Goal: Task Accomplishment & Management: Use online tool/utility

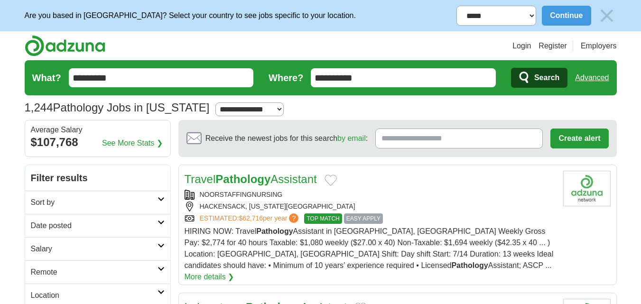
drag, startPoint x: 66, startPoint y: 73, endPoint x: 23, endPoint y: 78, distance: 42.9
paste input "*********"
type input "**********"
click at [483, 68] on button "Search" at bounding box center [539, 78] width 56 height 20
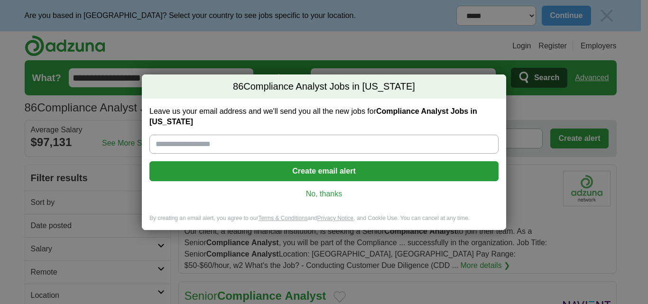
click at [322, 193] on link "No, thanks" at bounding box center [324, 194] width 334 height 10
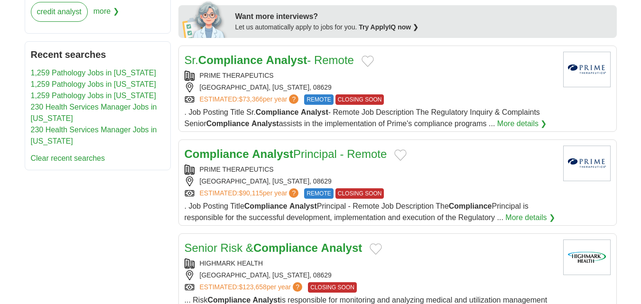
scroll to position [664, 0]
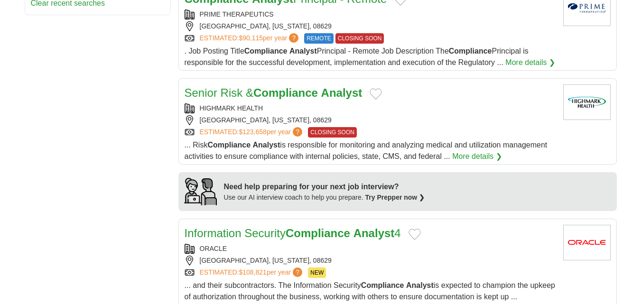
click at [303, 93] on strong "Compliance" at bounding box center [285, 92] width 64 height 13
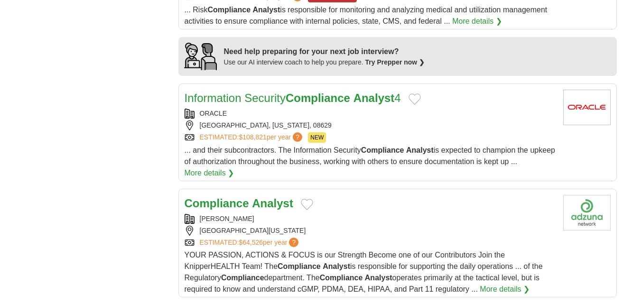
scroll to position [854, 0]
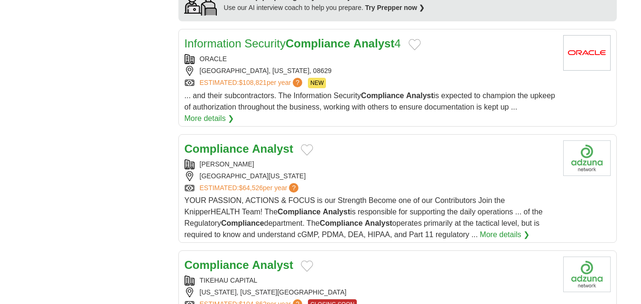
click at [263, 149] on strong "Analyst" at bounding box center [272, 148] width 41 height 13
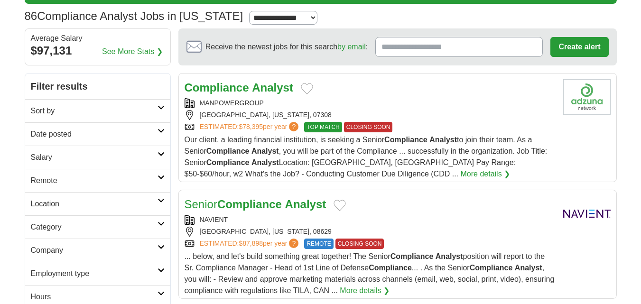
scroll to position [0, 0]
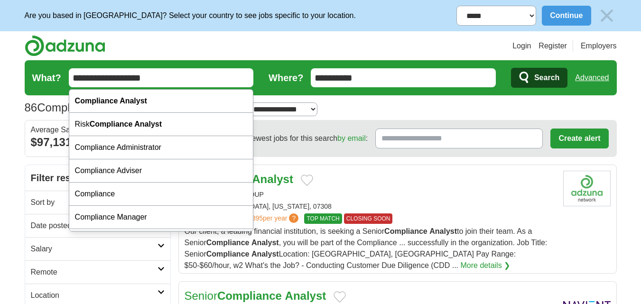
drag, startPoint x: 117, startPoint y: 76, endPoint x: 21, endPoint y: 71, distance: 96.4
paste input "text"
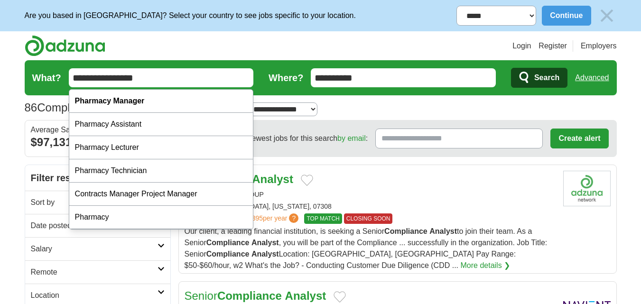
type input "**********"
click at [511, 68] on button "Search" at bounding box center [539, 78] width 56 height 20
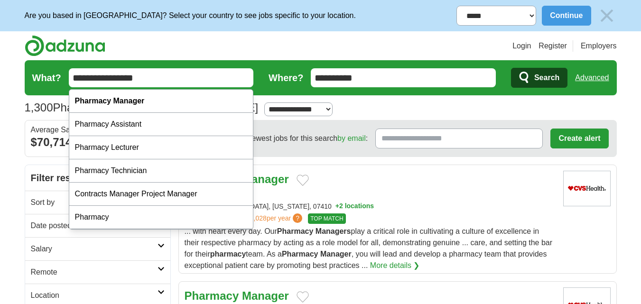
paste input "**********"
drag, startPoint x: 145, startPoint y: 77, endPoint x: 4, endPoint y: 75, distance: 140.9
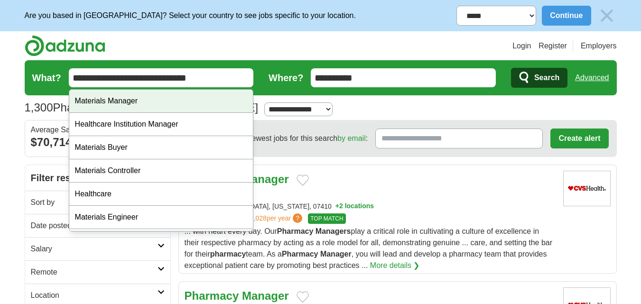
click at [128, 98] on div "Materials Manager" at bounding box center [161, 101] width 184 height 23
type input "**********"
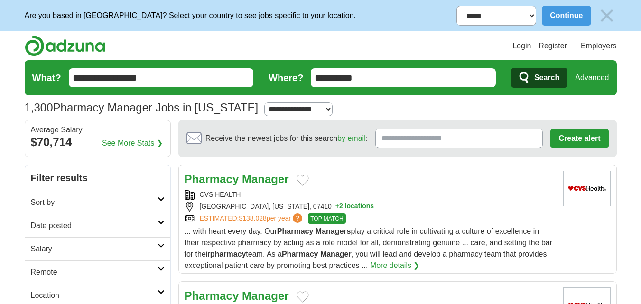
click at [539, 75] on span "Search" at bounding box center [546, 77] width 25 height 19
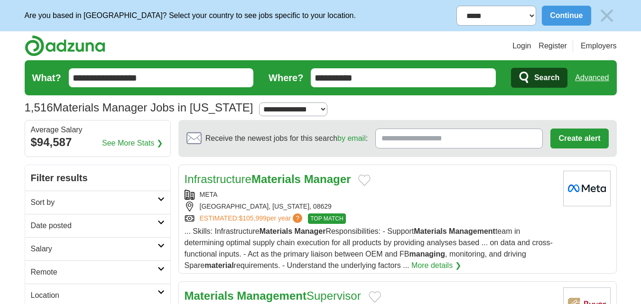
drag, startPoint x: 28, startPoint y: 79, endPoint x: 24, endPoint y: 78, distance: 4.8
paste input "*****"
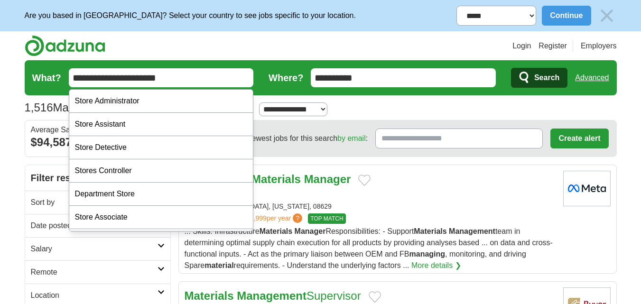
drag, startPoint x: 67, startPoint y: 74, endPoint x: 19, endPoint y: 74, distance: 47.9
paste input "text"
drag, startPoint x: 63, startPoint y: 76, endPoint x: 0, endPoint y: 66, distance: 63.9
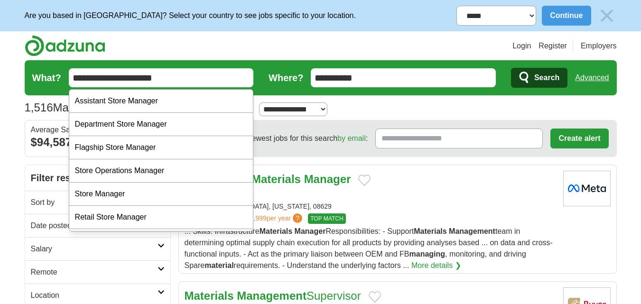
type input "**********"
click at [511, 68] on button "Search" at bounding box center [539, 78] width 56 height 20
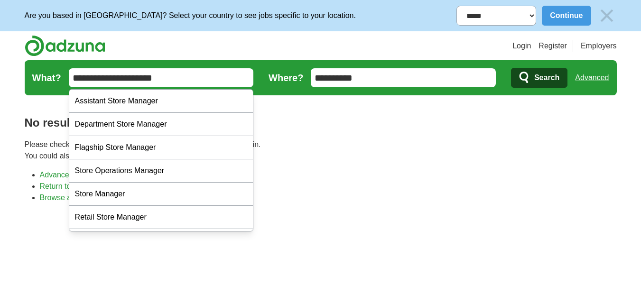
paste input "*********"
drag, startPoint x: 56, startPoint y: 86, endPoint x: 29, endPoint y: 78, distance: 28.1
type input "**********"
click at [530, 75] on icon "submit" at bounding box center [524, 77] width 11 height 13
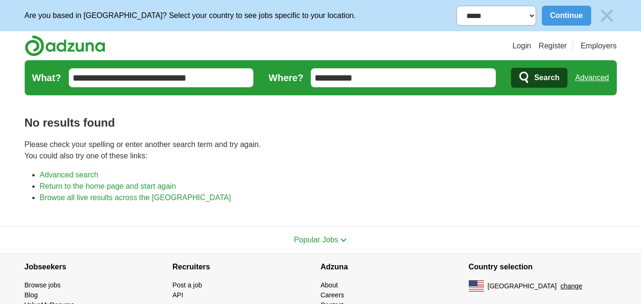
click at [518, 17] on select "**********" at bounding box center [496, 16] width 80 height 20
select select "**********"
click at [456, 6] on select "**********" at bounding box center [496, 16] width 80 height 20
click at [538, 82] on span "Search" at bounding box center [546, 77] width 25 height 19
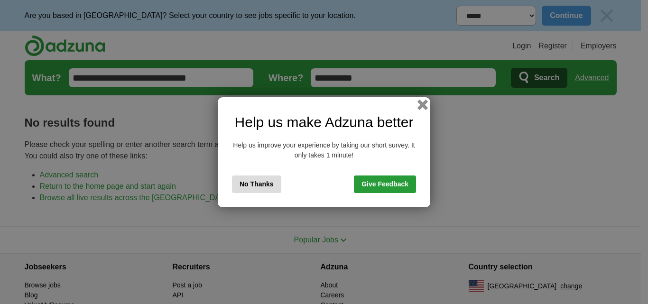
click at [426, 103] on button "button" at bounding box center [422, 104] width 10 height 10
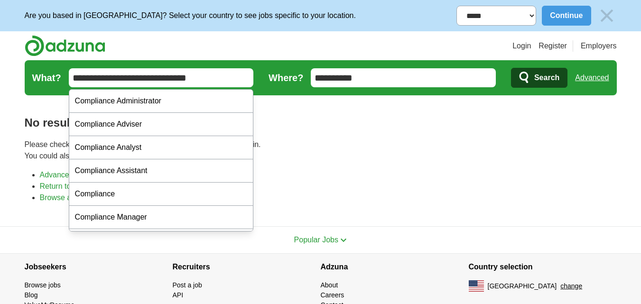
paste input "text"
drag, startPoint x: 98, startPoint y: 75, endPoint x: 0, endPoint y: 64, distance: 98.8
click at [0, 64] on body "**********" at bounding box center [320, 174] width 641 height 349
type input "**********"
click at [511, 68] on button "Search" at bounding box center [539, 78] width 56 height 20
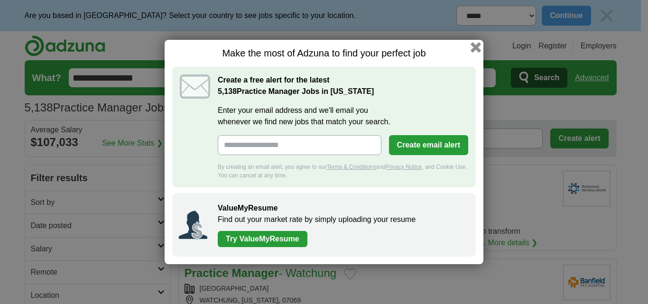
click at [471, 48] on button "button" at bounding box center [475, 47] width 10 height 10
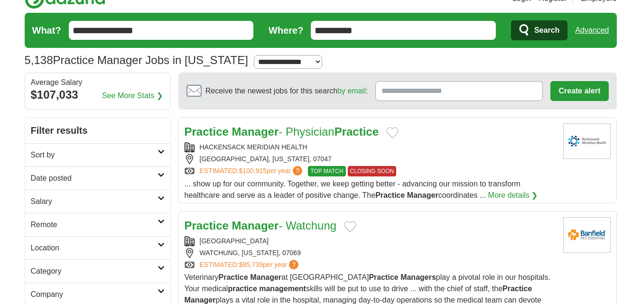
scroll to position [95, 0]
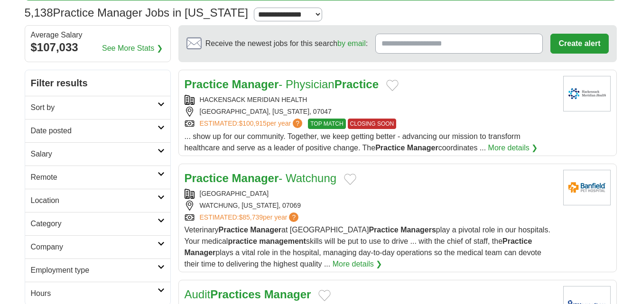
click at [347, 89] on strong "Practice" at bounding box center [356, 84] width 44 height 13
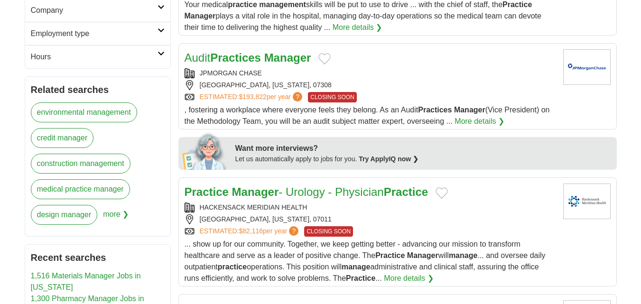
scroll to position [332, 0]
click at [312, 74] on div "JPMORGAN CHASE" at bounding box center [369, 73] width 371 height 10
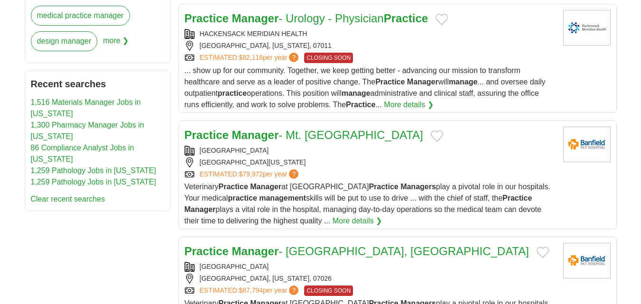
scroll to position [522, 0]
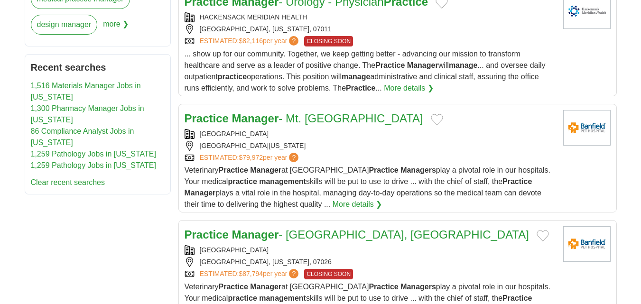
click at [298, 128] on div "Practice Manager - Mt. Laurel BANFIELD PET HOSPITAL MOUNT LAUREL, NEW JERSEY, 0…" at bounding box center [369, 160] width 371 height 100
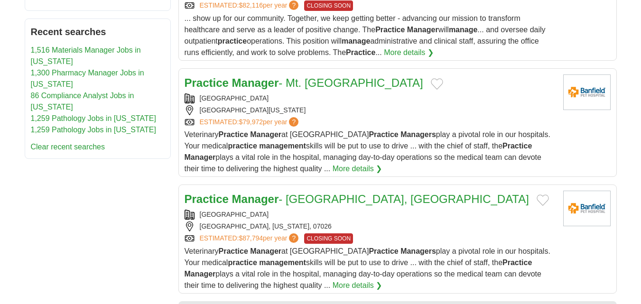
scroll to position [616, 0]
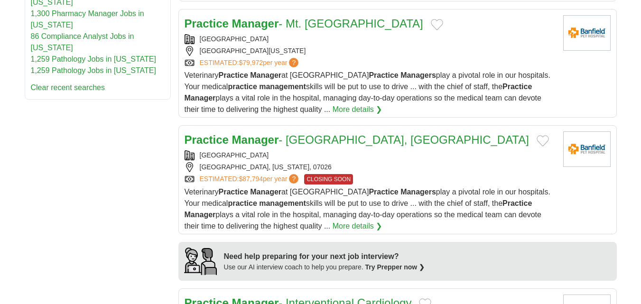
click at [285, 140] on link "Practice Manager - Garfield, NJ" at bounding box center [356, 139] width 344 height 13
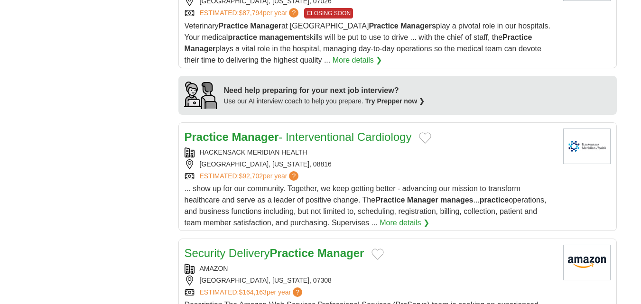
scroll to position [806, 0]
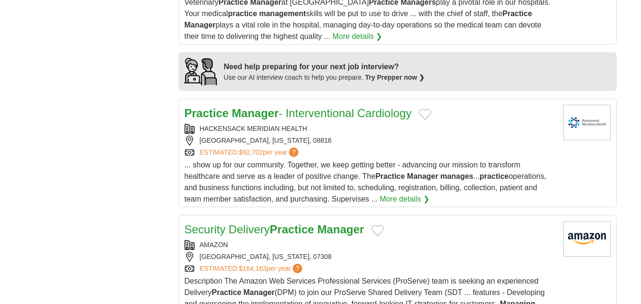
click at [296, 113] on link "Practice Manager - Interventional Cardiology" at bounding box center [297, 113] width 227 height 13
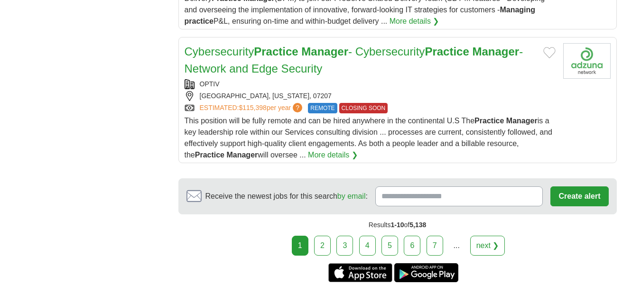
scroll to position [1233, 0]
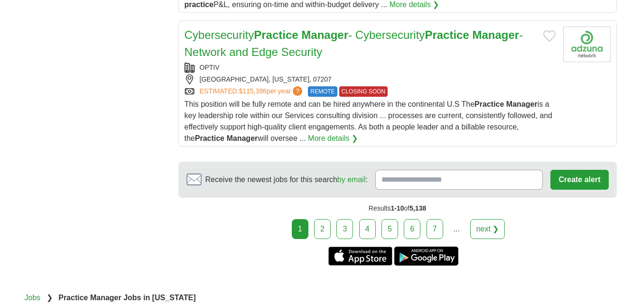
click at [327, 230] on link "2" at bounding box center [322, 229] width 17 height 20
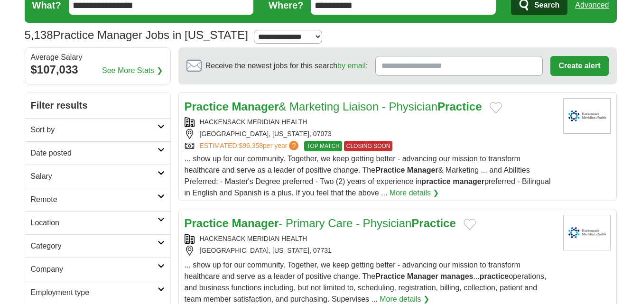
scroll to position [142, 0]
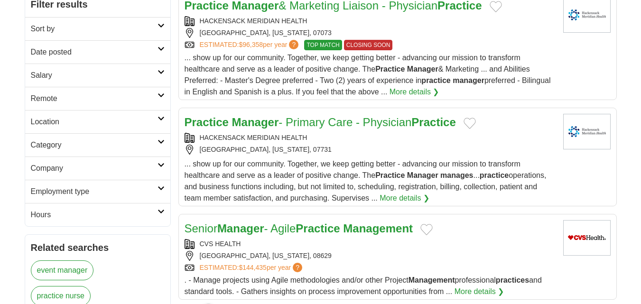
click at [323, 128] on link "Practice Manager - Primary Care - Physician Practice" at bounding box center [319, 122] width 271 height 13
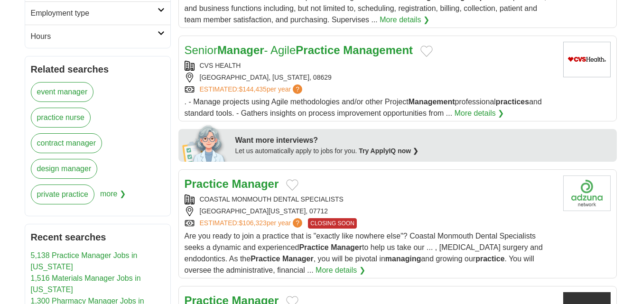
scroll to position [379, 0]
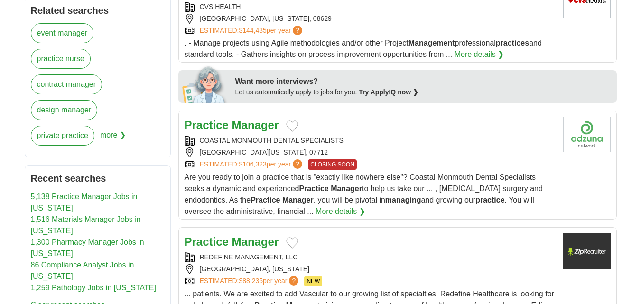
click at [253, 125] on strong "Manager" at bounding box center [255, 125] width 47 height 13
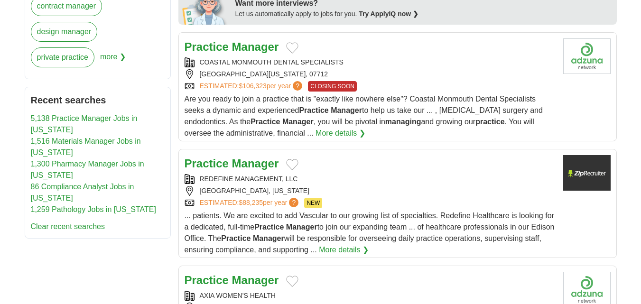
scroll to position [474, 0]
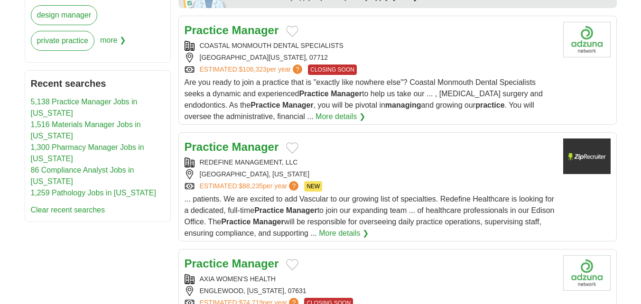
click at [257, 153] on strong "Manager" at bounding box center [255, 146] width 47 height 13
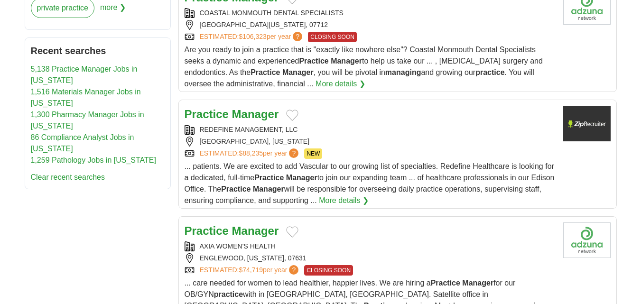
scroll to position [522, 0]
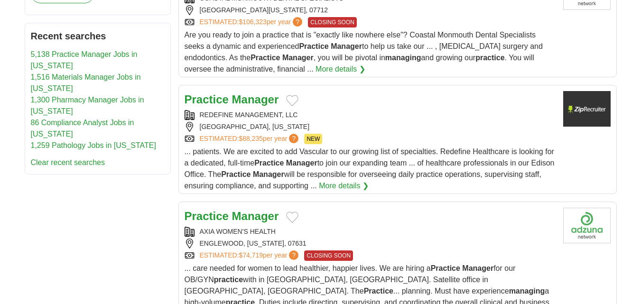
click at [252, 219] on strong "Manager" at bounding box center [255, 216] width 47 height 13
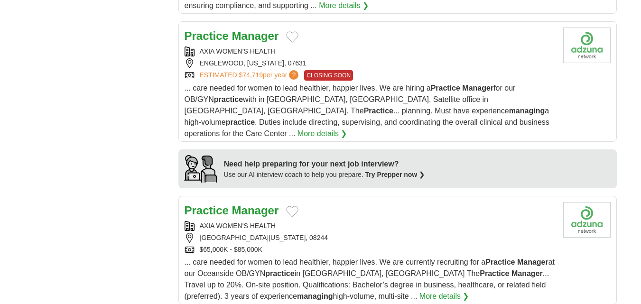
scroll to position [711, 0]
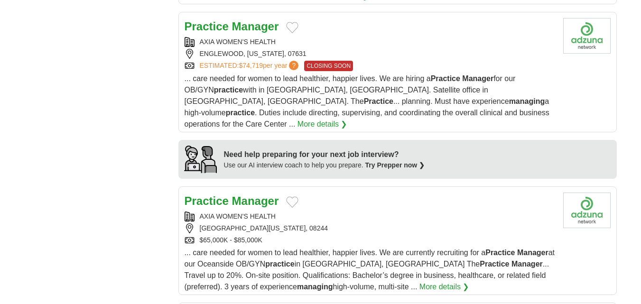
click at [240, 194] on strong "Manager" at bounding box center [255, 200] width 47 height 13
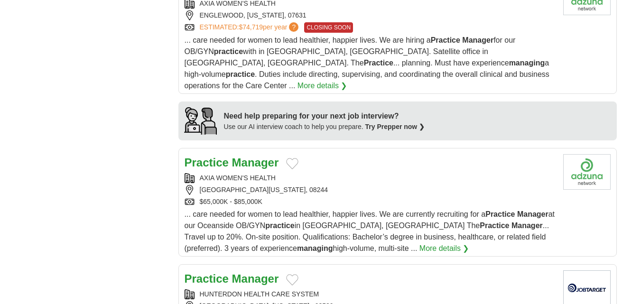
scroll to position [854, 0]
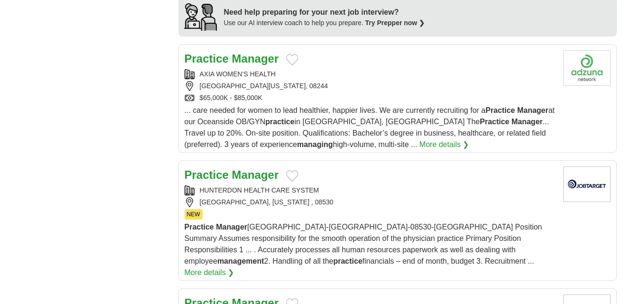
click at [257, 168] on strong "Manager" at bounding box center [255, 174] width 47 height 13
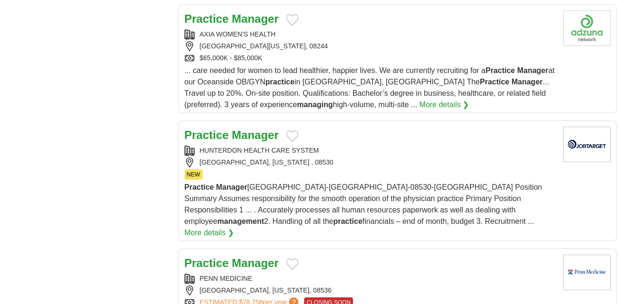
scroll to position [948, 0]
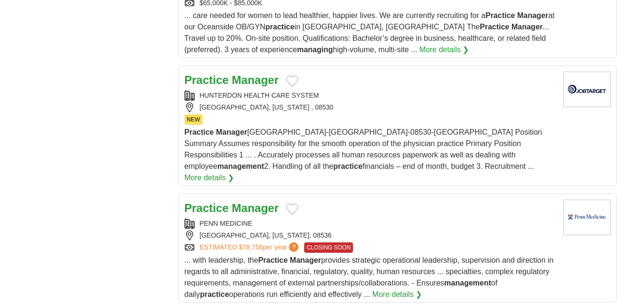
click at [267, 202] on strong "Manager" at bounding box center [255, 208] width 47 height 13
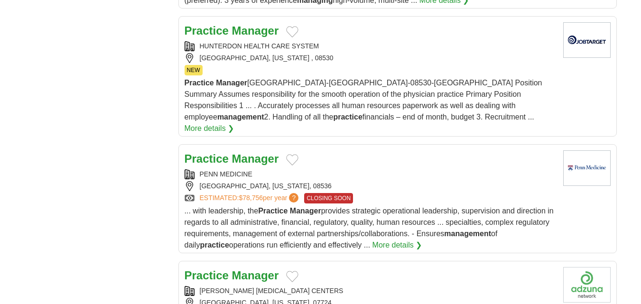
scroll to position [1043, 0]
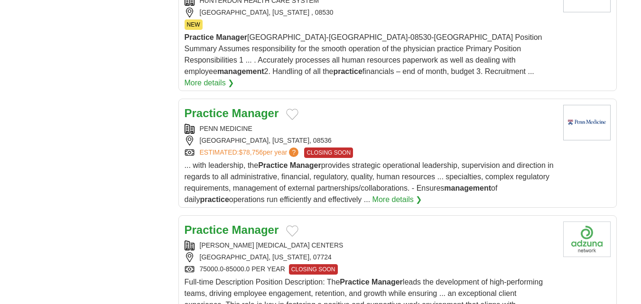
click at [259, 223] on strong "Manager" at bounding box center [255, 229] width 47 height 13
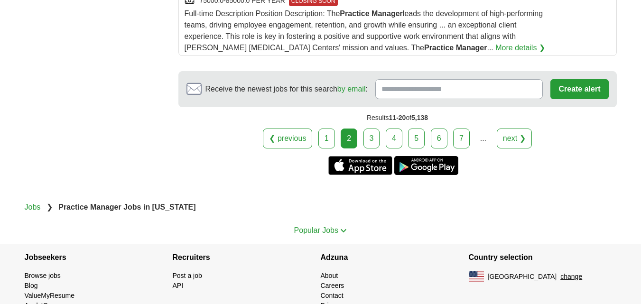
scroll to position [1324, 0]
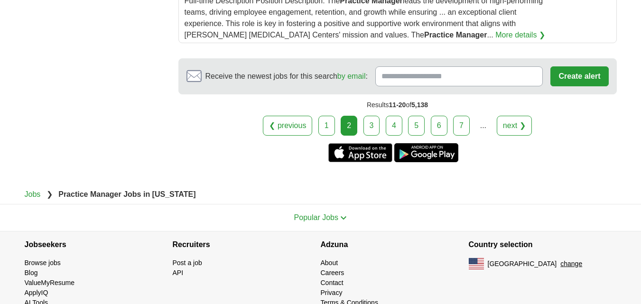
drag, startPoint x: 368, startPoint y: 101, endPoint x: 285, endPoint y: 130, distance: 88.5
click at [368, 116] on link "3" at bounding box center [371, 126] width 17 height 20
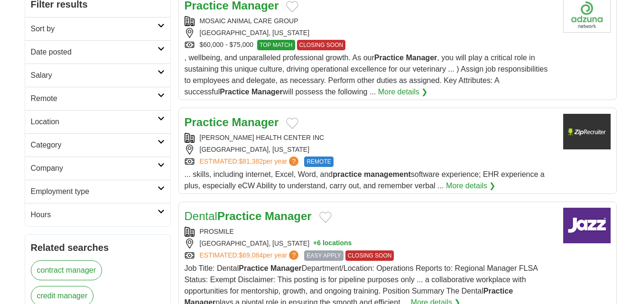
scroll to position [95, 0]
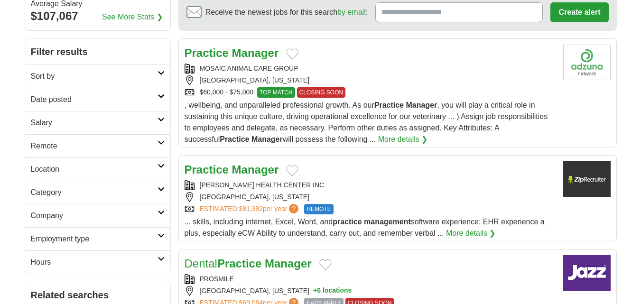
click at [243, 53] on strong "Manager" at bounding box center [255, 52] width 47 height 13
click at [232, 171] on strong "Manager" at bounding box center [255, 169] width 47 height 13
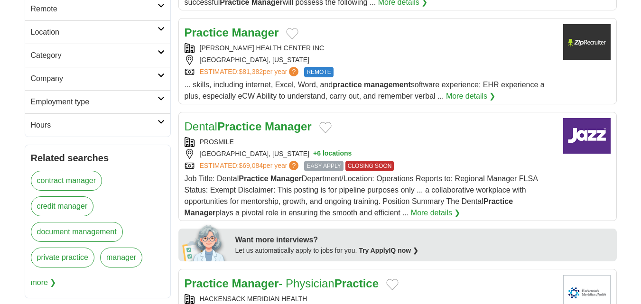
scroll to position [237, 0]
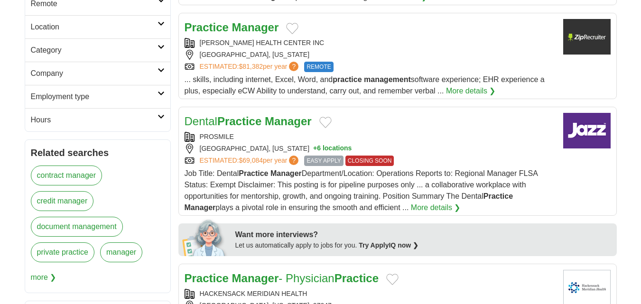
click at [251, 126] on strong "Practice" at bounding box center [239, 121] width 44 height 13
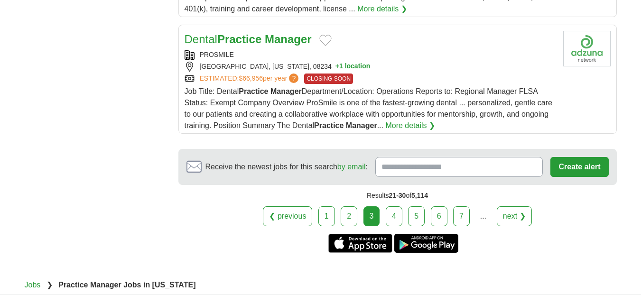
scroll to position [1186, 0]
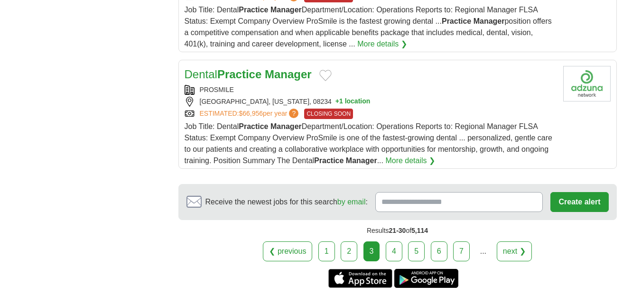
click at [261, 73] on strong "Practice" at bounding box center [239, 74] width 44 height 13
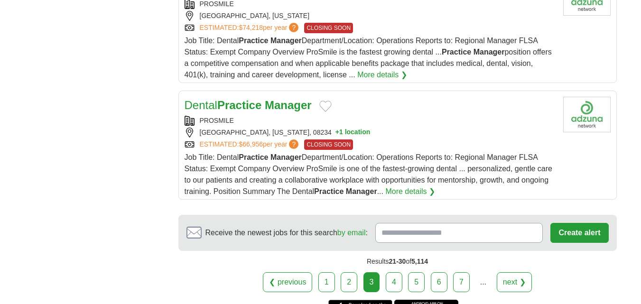
scroll to position [1233, 0]
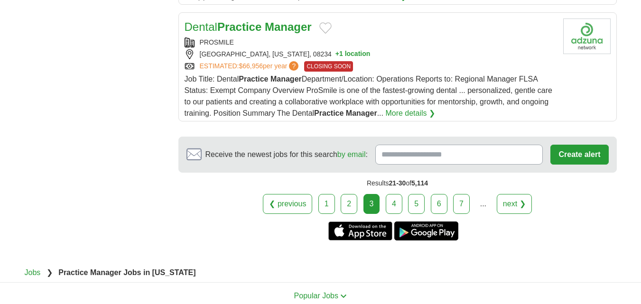
click at [398, 202] on link "4" at bounding box center [394, 204] width 17 height 20
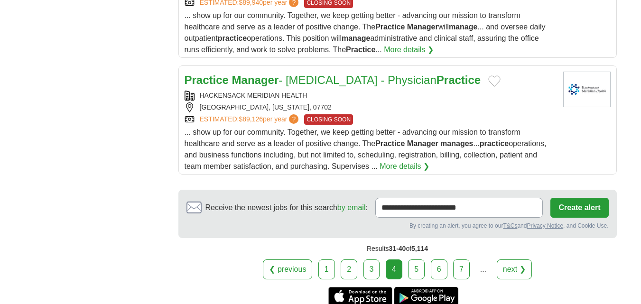
scroll to position [1186, 0]
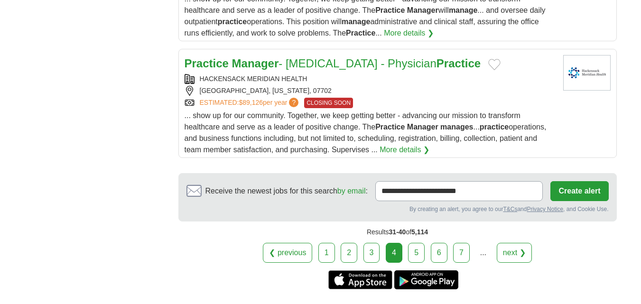
click at [417, 249] on link "5" at bounding box center [416, 253] width 17 height 20
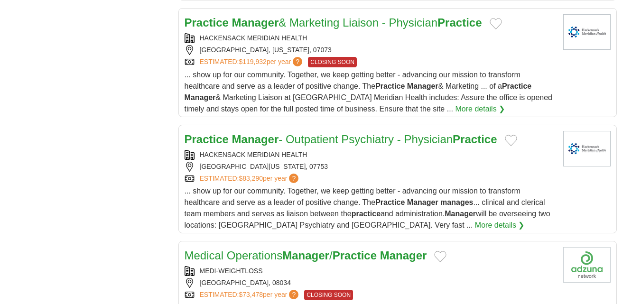
scroll to position [1091, 0]
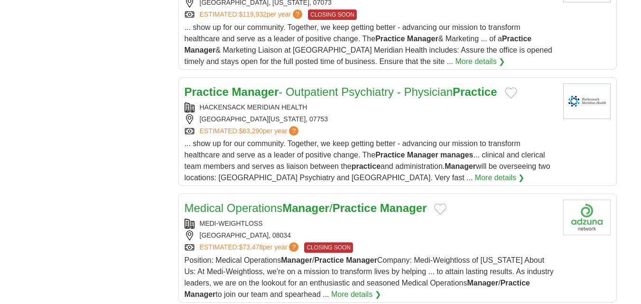
click at [276, 85] on strong "Manager" at bounding box center [255, 91] width 47 height 13
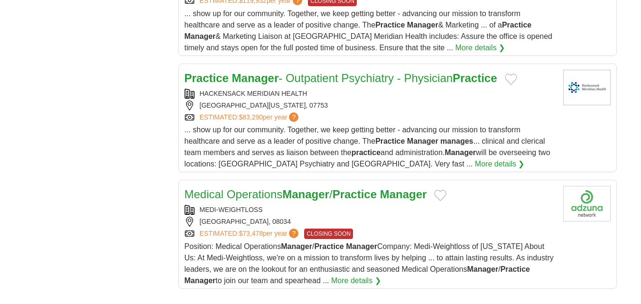
scroll to position [1233, 0]
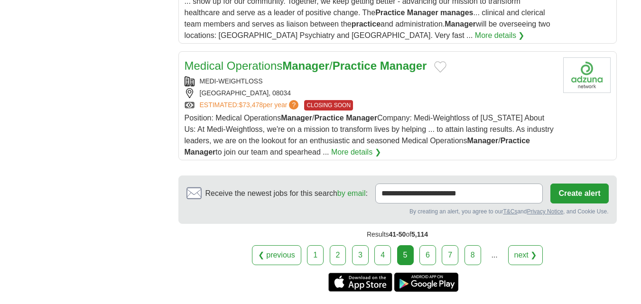
click at [423, 245] on link "6" at bounding box center [427, 255] width 17 height 20
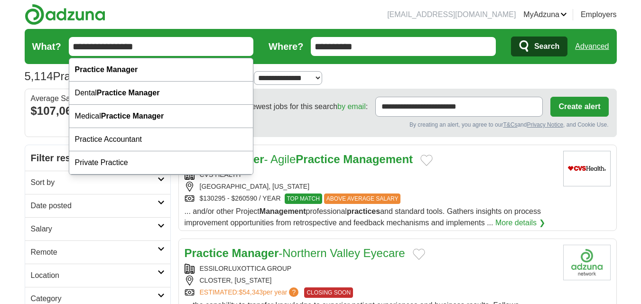
drag, startPoint x: 172, startPoint y: 46, endPoint x: 72, endPoint y: 47, distance: 100.5
click at [72, 47] on input "**********" at bounding box center [161, 46] width 185 height 19
paste input "text"
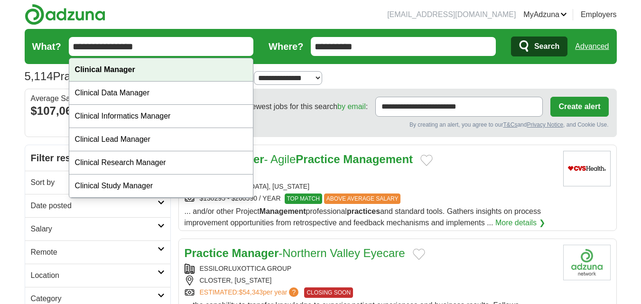
type input "**********"
click at [131, 66] on strong "Clinical Manager" at bounding box center [105, 69] width 60 height 8
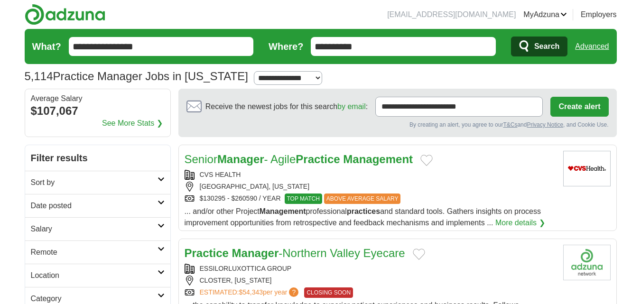
click at [549, 42] on span "Search" at bounding box center [546, 46] width 25 height 19
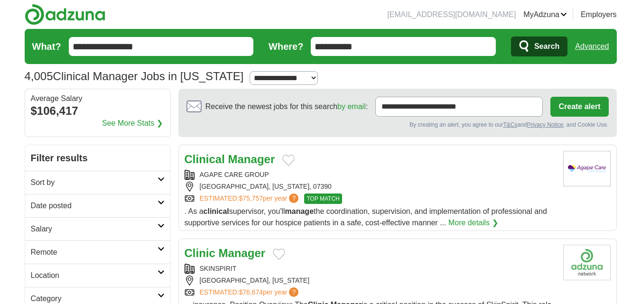
click at [245, 161] on strong "Manager" at bounding box center [251, 159] width 47 height 13
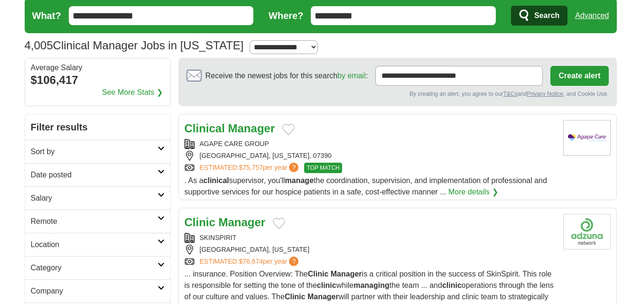
scroll to position [47, 0]
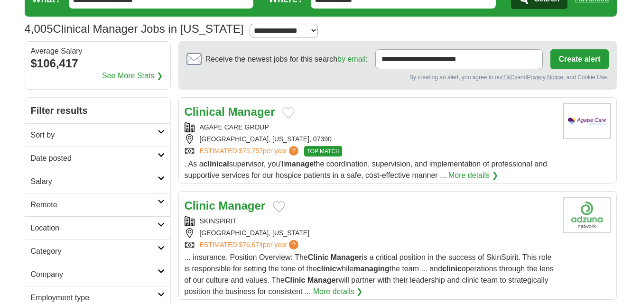
click at [236, 201] on strong "Manager" at bounding box center [242, 205] width 47 height 13
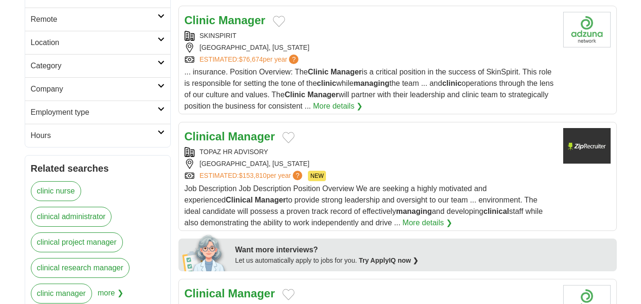
scroll to position [237, 0]
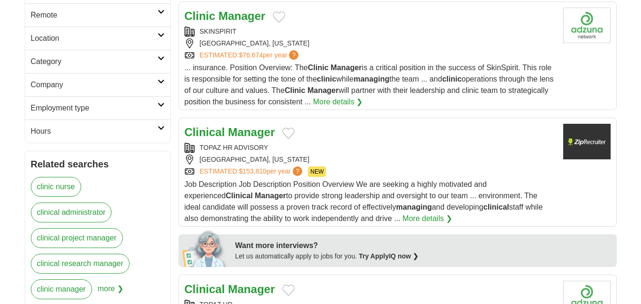
click at [239, 130] on strong "Manager" at bounding box center [251, 132] width 47 height 13
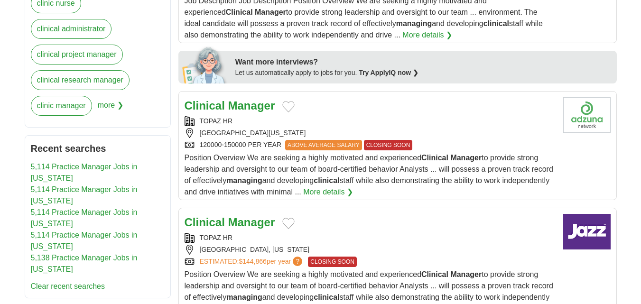
scroll to position [427, 0]
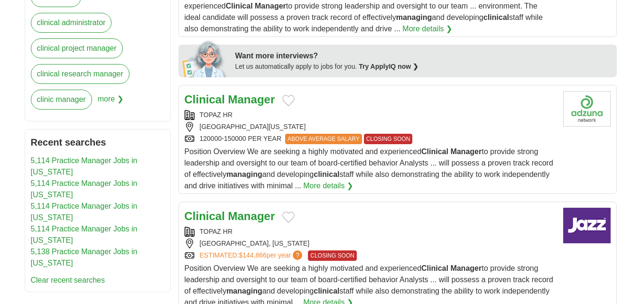
click at [259, 100] on strong "Manager" at bounding box center [251, 99] width 47 height 13
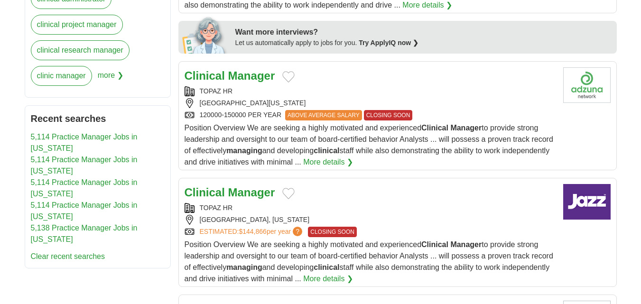
scroll to position [474, 0]
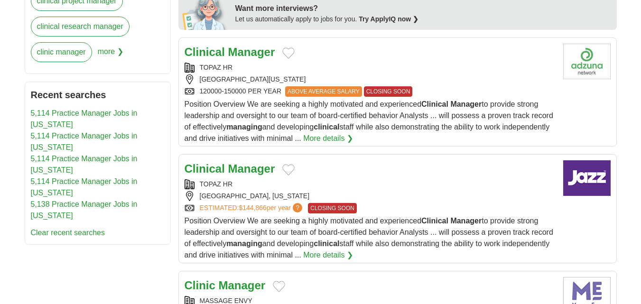
click at [245, 169] on strong "Manager" at bounding box center [251, 168] width 47 height 13
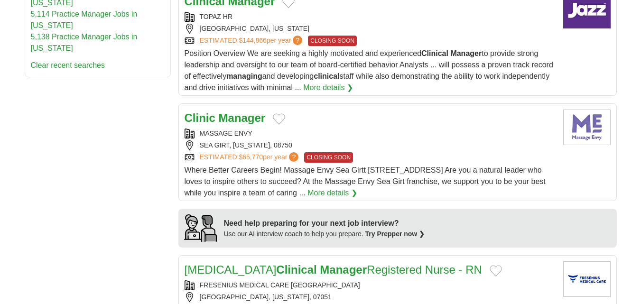
scroll to position [664, 0]
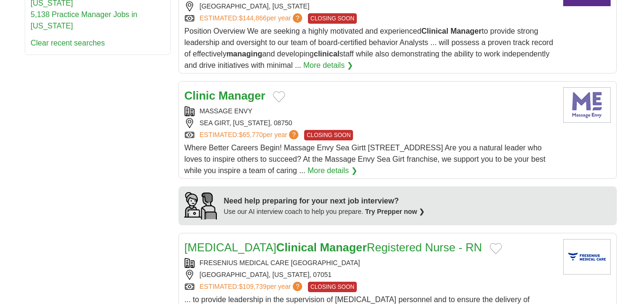
click at [251, 91] on strong "Manager" at bounding box center [242, 95] width 47 height 13
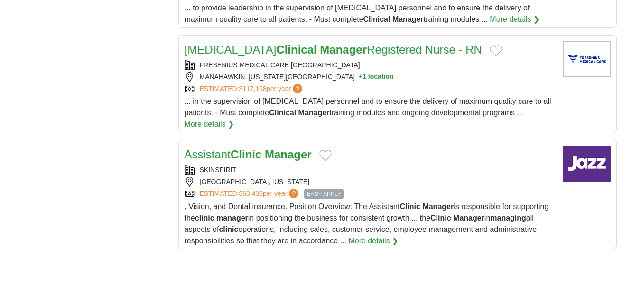
scroll to position [1091, 0]
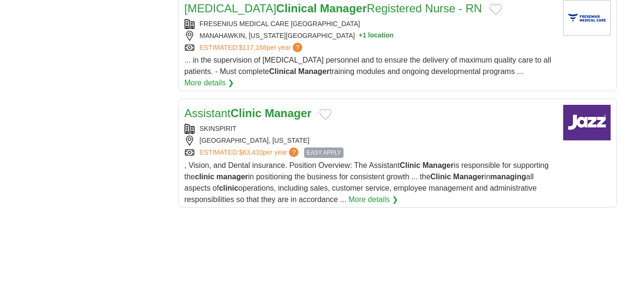
click at [276, 107] on strong "Manager" at bounding box center [288, 113] width 47 height 13
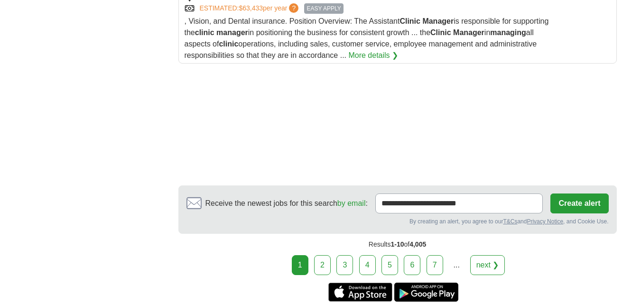
scroll to position [1280, 0]
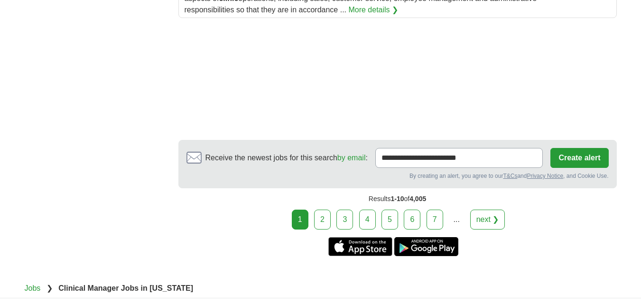
click at [326, 210] on link "2" at bounding box center [322, 220] width 17 height 20
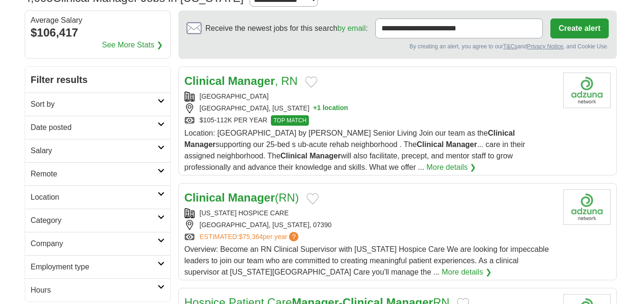
scroll to position [142, 0]
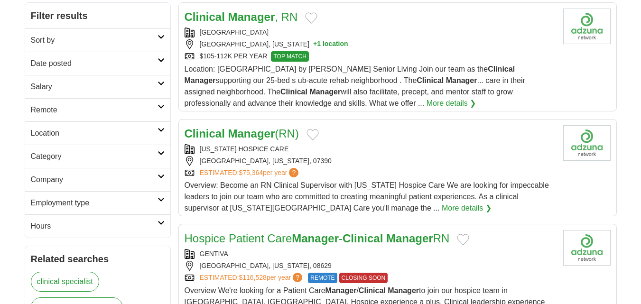
click at [265, 11] on strong "Manager" at bounding box center [251, 16] width 47 height 13
click at [239, 134] on strong "Manager" at bounding box center [251, 133] width 47 height 13
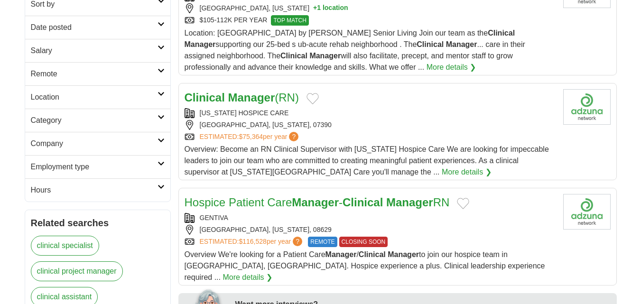
scroll to position [237, 0]
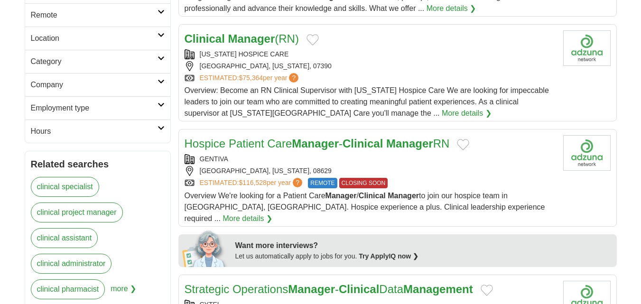
click at [280, 144] on link "Hospice Patient Care Manager - Clinical Manager RN" at bounding box center [316, 143] width 265 height 13
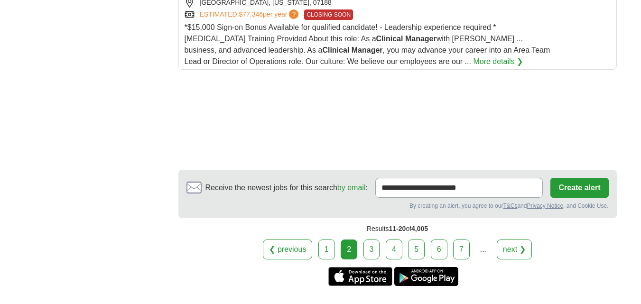
scroll to position [1328, 0]
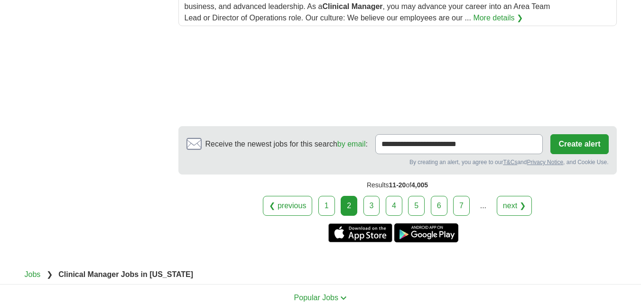
click at [372, 196] on link "3" at bounding box center [371, 206] width 17 height 20
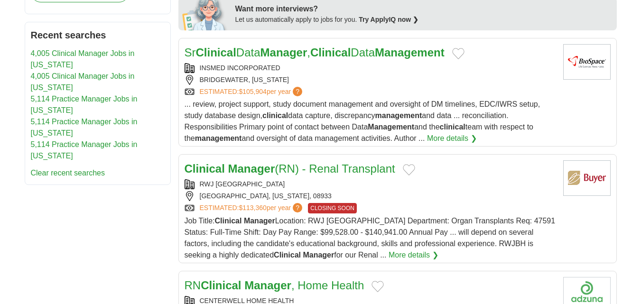
scroll to position [522, 0]
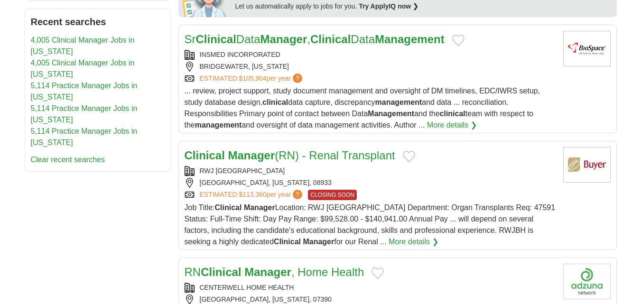
click at [270, 149] on strong "Manager" at bounding box center [251, 155] width 47 height 13
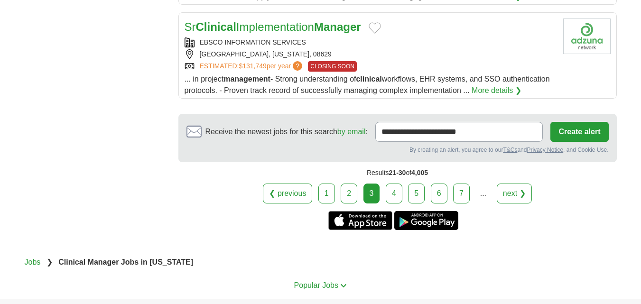
scroll to position [1280, 0]
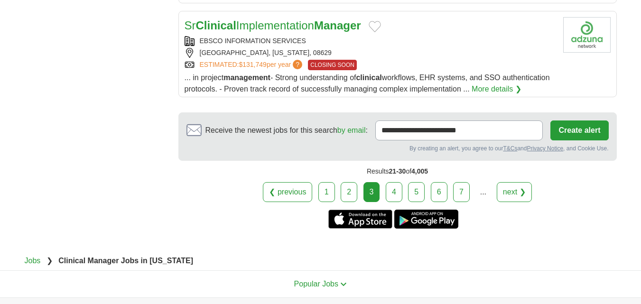
drag, startPoint x: 399, startPoint y: 185, endPoint x: 393, endPoint y: 211, distance: 25.9
click at [399, 185] on link "4" at bounding box center [394, 192] width 17 height 20
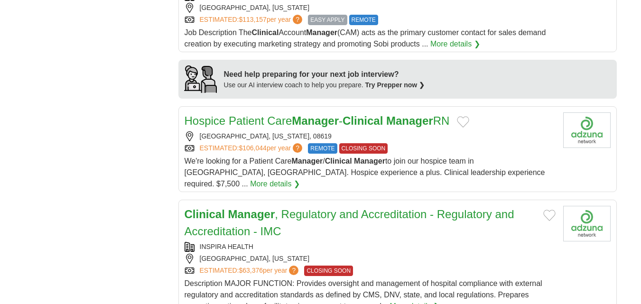
scroll to position [854, 0]
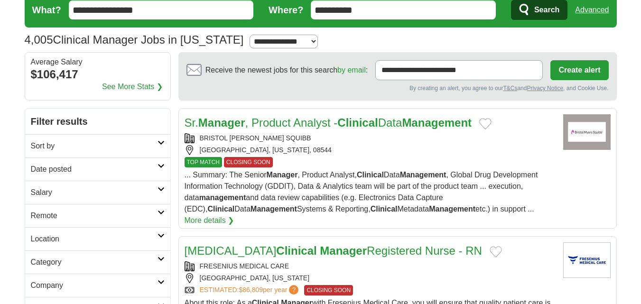
scroll to position [0, 0]
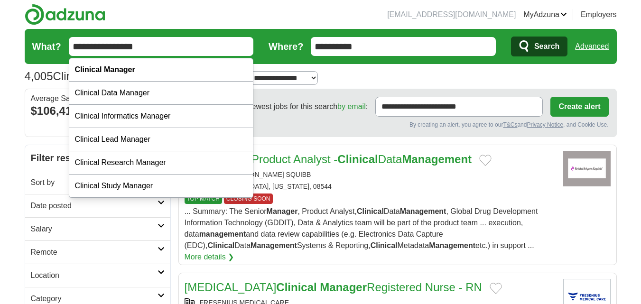
drag, startPoint x: 125, startPoint y: 47, endPoint x: 0, endPoint y: 48, distance: 124.7
paste input "*******"
drag, startPoint x: 142, startPoint y: 43, endPoint x: 190, endPoint y: 45, distance: 47.5
click at [190, 45] on input "**********" at bounding box center [161, 46] width 185 height 19
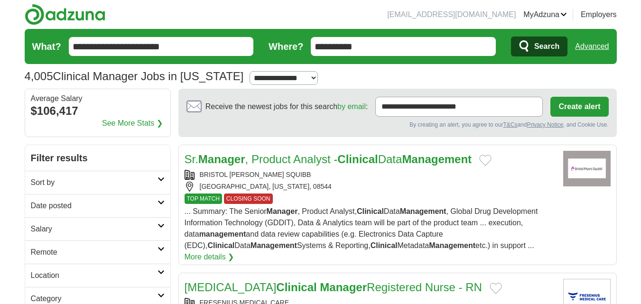
click at [145, 45] on input "**********" at bounding box center [161, 46] width 185 height 19
drag, startPoint x: 148, startPoint y: 46, endPoint x: 193, endPoint y: 46, distance: 45.0
click at [193, 46] on input "**********" at bounding box center [161, 46] width 185 height 19
type input "**********"
click at [502, 54] on form "**********" at bounding box center [321, 46] width 592 height 35
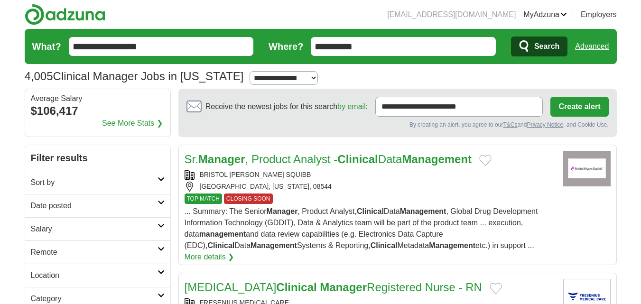
click at [533, 48] on button "Search" at bounding box center [539, 47] width 56 height 20
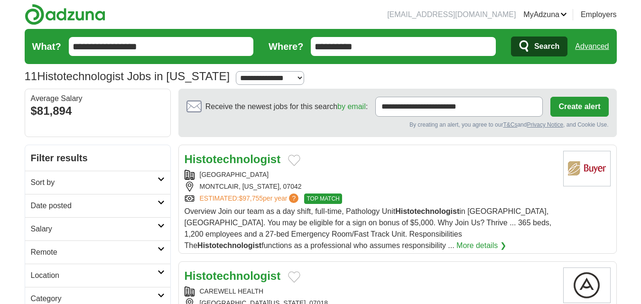
click at [258, 162] on strong "Histotechnologist" at bounding box center [232, 159] width 96 height 13
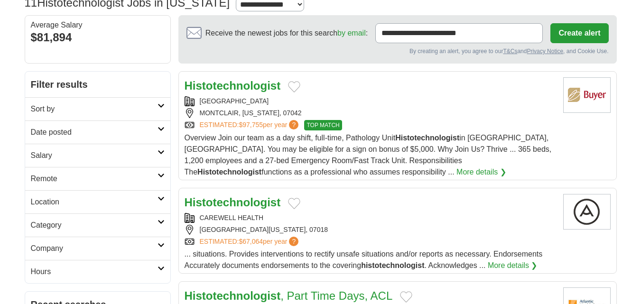
scroll to position [142, 0]
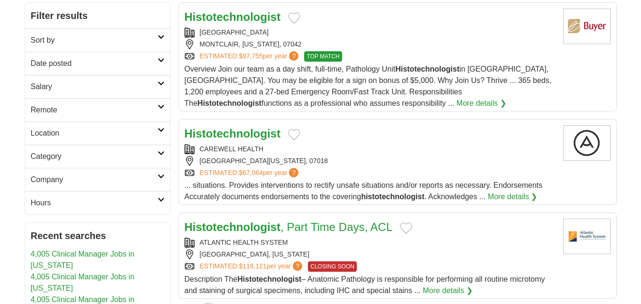
click at [236, 133] on strong "Histotechnologist" at bounding box center [232, 133] width 96 height 13
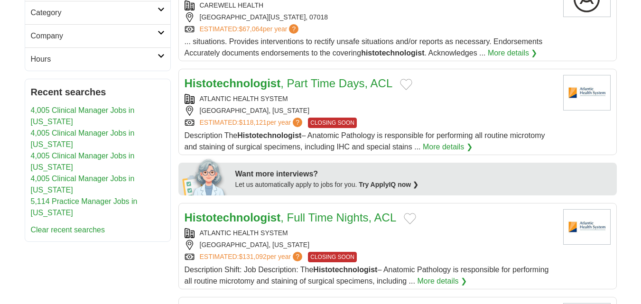
scroll to position [332, 0]
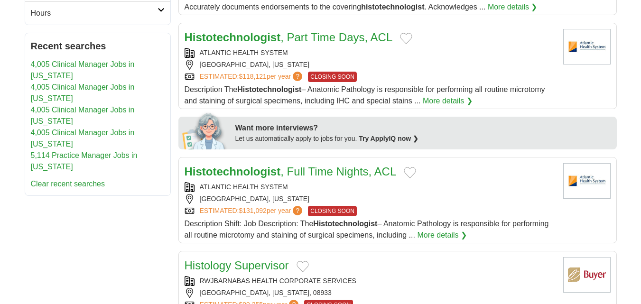
click at [267, 175] on strong "Histotechnologist" at bounding box center [232, 171] width 96 height 13
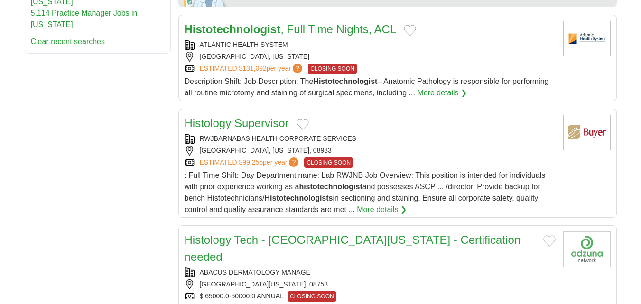
scroll to position [616, 0]
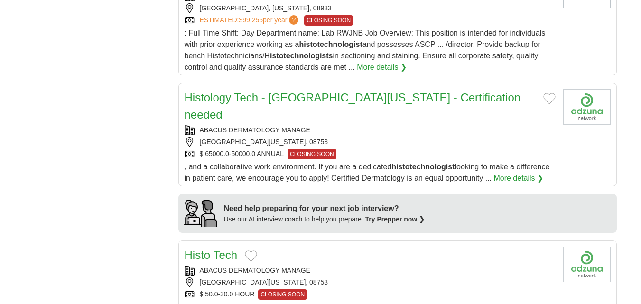
click at [275, 101] on link "Histology Tech - [GEOGRAPHIC_DATA][US_STATE] - Certification needed" at bounding box center [352, 106] width 336 height 30
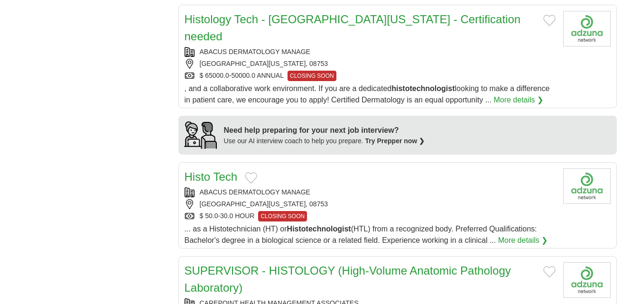
scroll to position [711, 0]
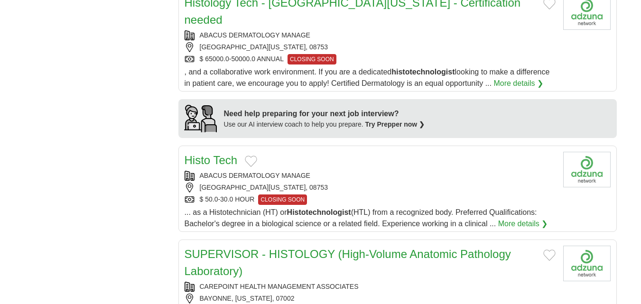
click at [216, 154] on link "Histo Tech" at bounding box center [210, 160] width 53 height 13
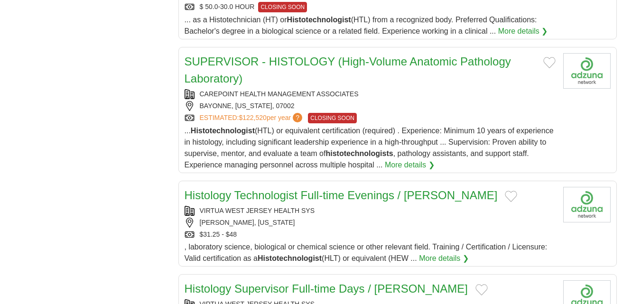
scroll to position [996, 0]
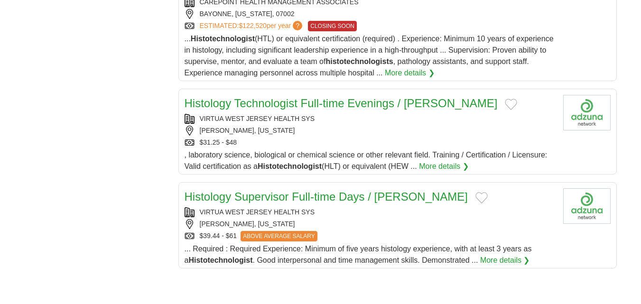
click at [285, 97] on link "Histology Technologist Full-time Evenings / [PERSON_NAME]" at bounding box center [340, 103] width 313 height 13
